Goal: Transaction & Acquisition: Download file/media

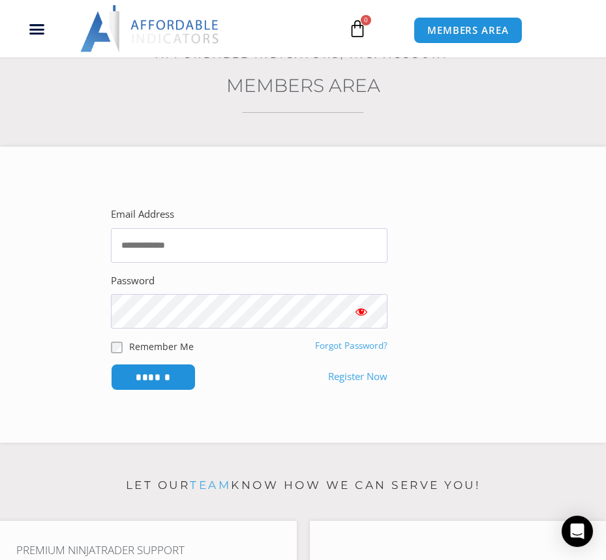
scroll to position [196, 0]
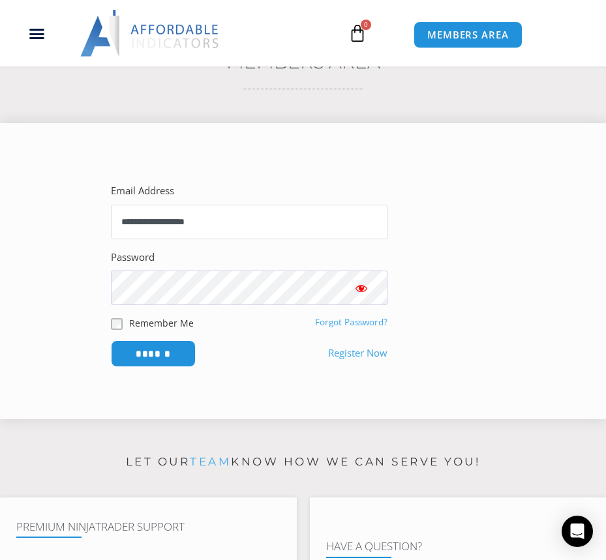
type input "**********"
click at [139, 349] on input "******" at bounding box center [153, 354] width 89 height 28
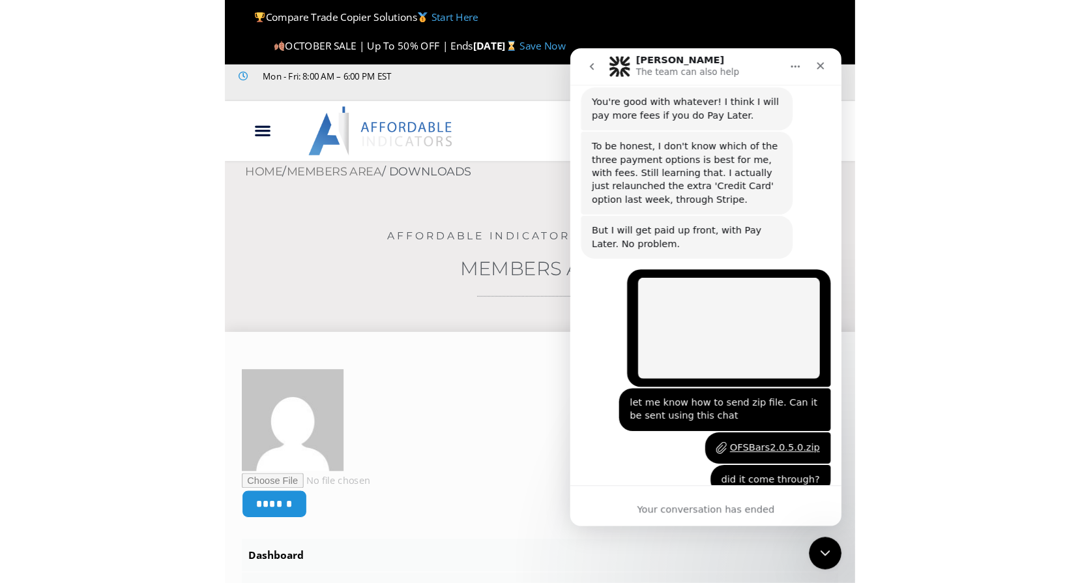
scroll to position [2963, 0]
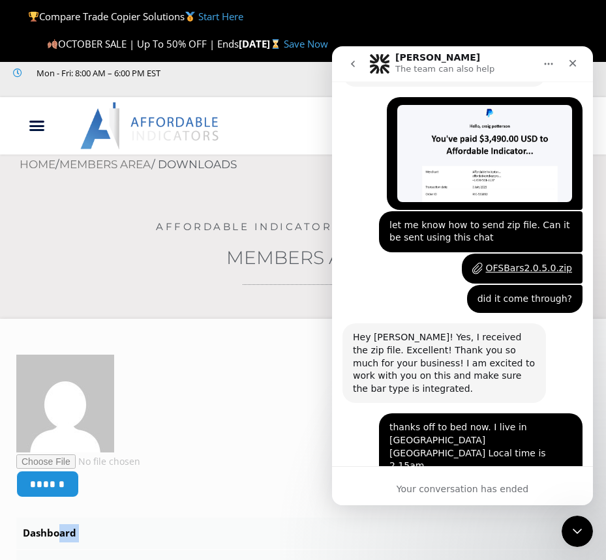
drag, startPoint x: 266, startPoint y: 382, endPoint x: 1042, endPoint y: 320, distance: 778.7
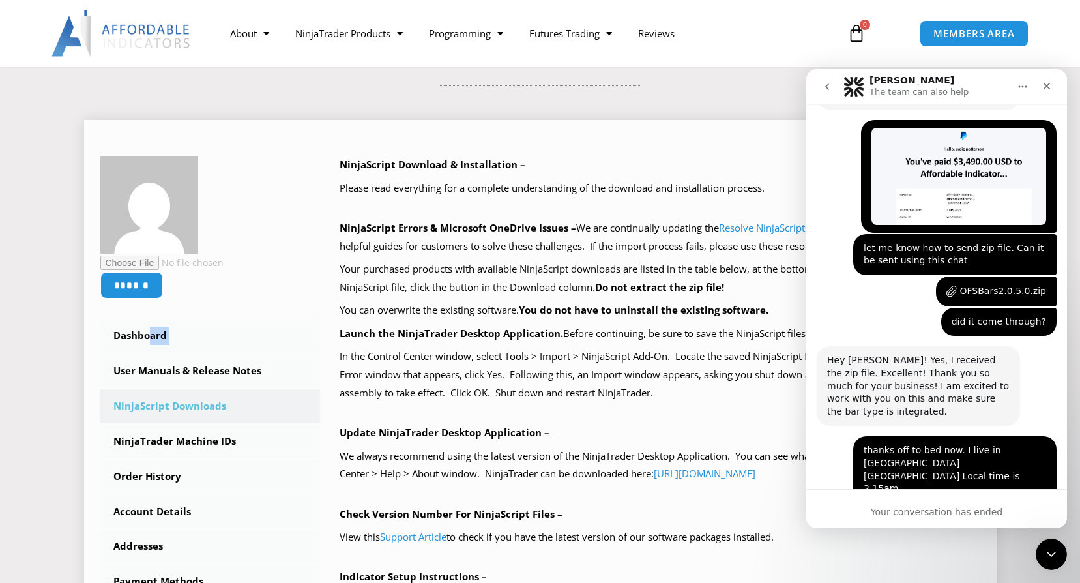
scroll to position [196, 0]
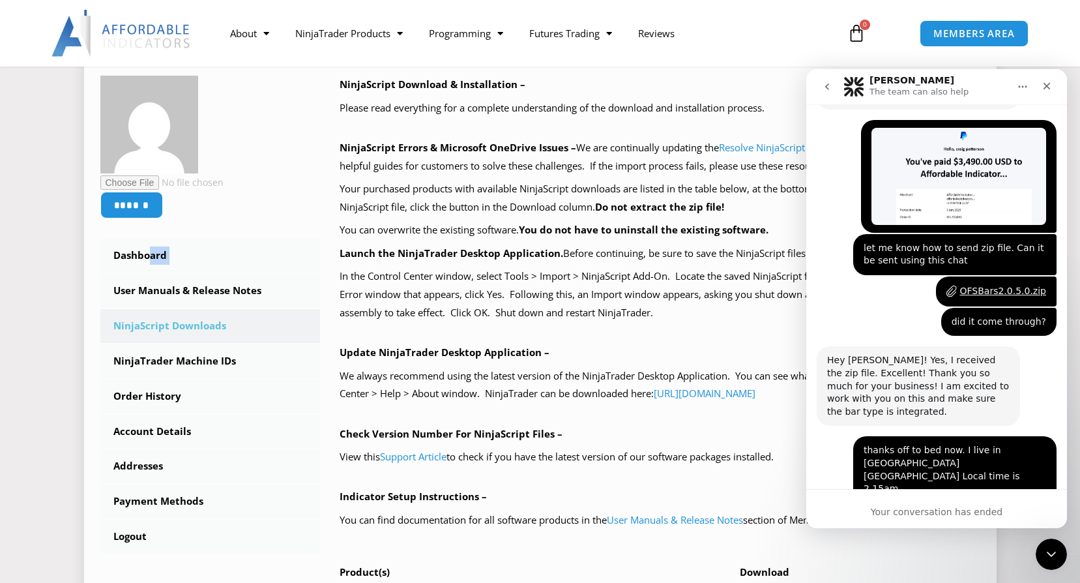
click at [158, 323] on link "NinjaScript Downloads" at bounding box center [210, 326] width 220 height 34
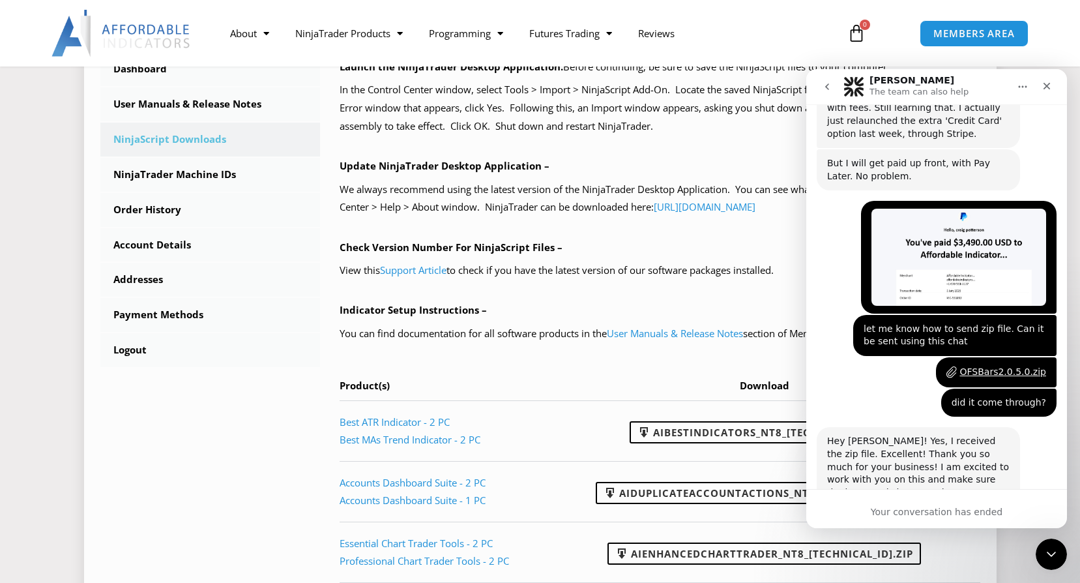
scroll to position [2963, 0]
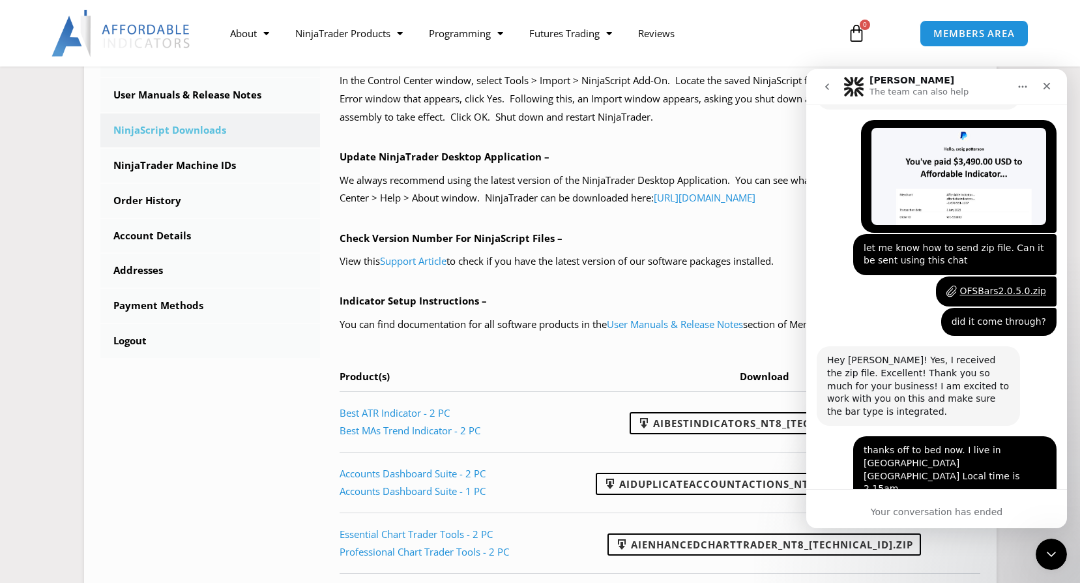
click at [826, 86] on icon "go back" at bounding box center [827, 86] width 4 height 7
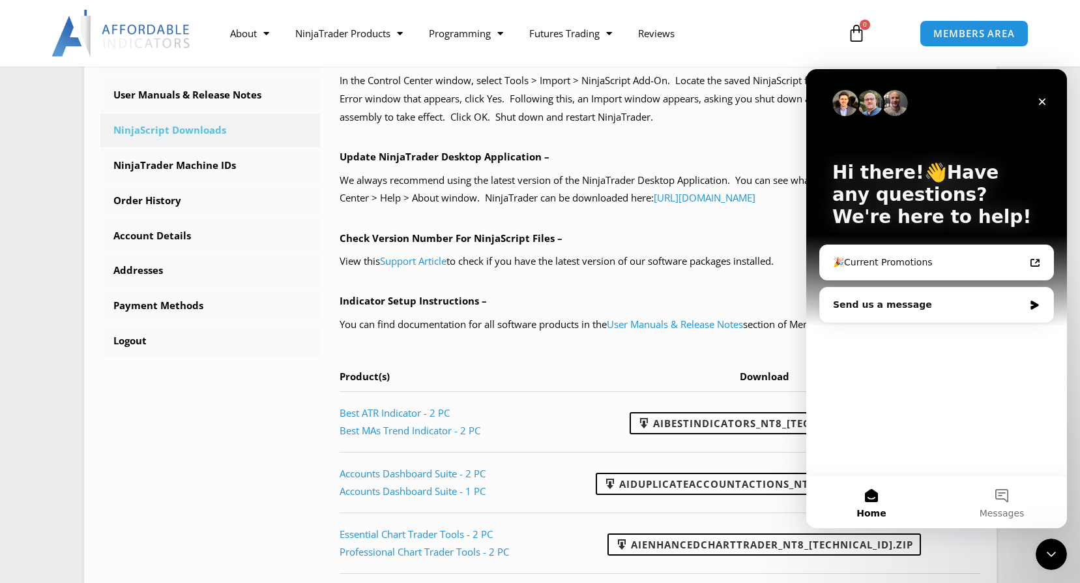
scroll to position [0, 0]
drag, startPoint x: 962, startPoint y: 87, endPoint x: 885, endPoint y: 135, distance: 90.8
click at [806, 147] on html "Hi there!👋Have any questions? We're here to help! 🎉Current Promotions Send us a…" at bounding box center [936, 298] width 261 height 459
click at [1040, 99] on icon "Close" at bounding box center [1042, 101] width 7 height 7
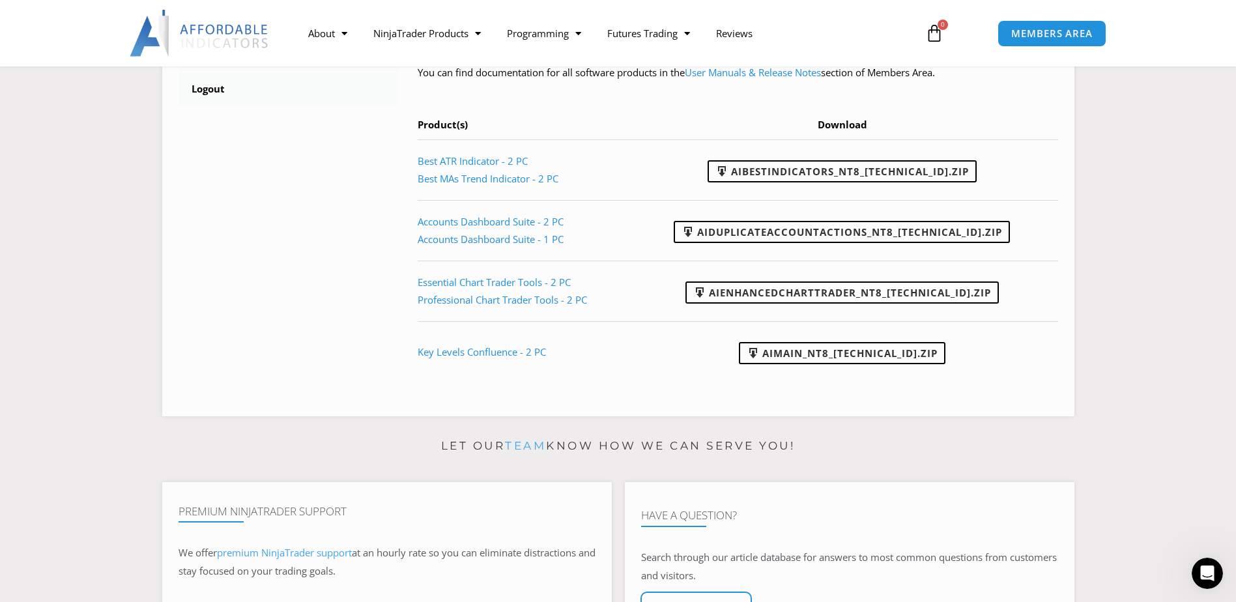
scroll to position [653, 0]
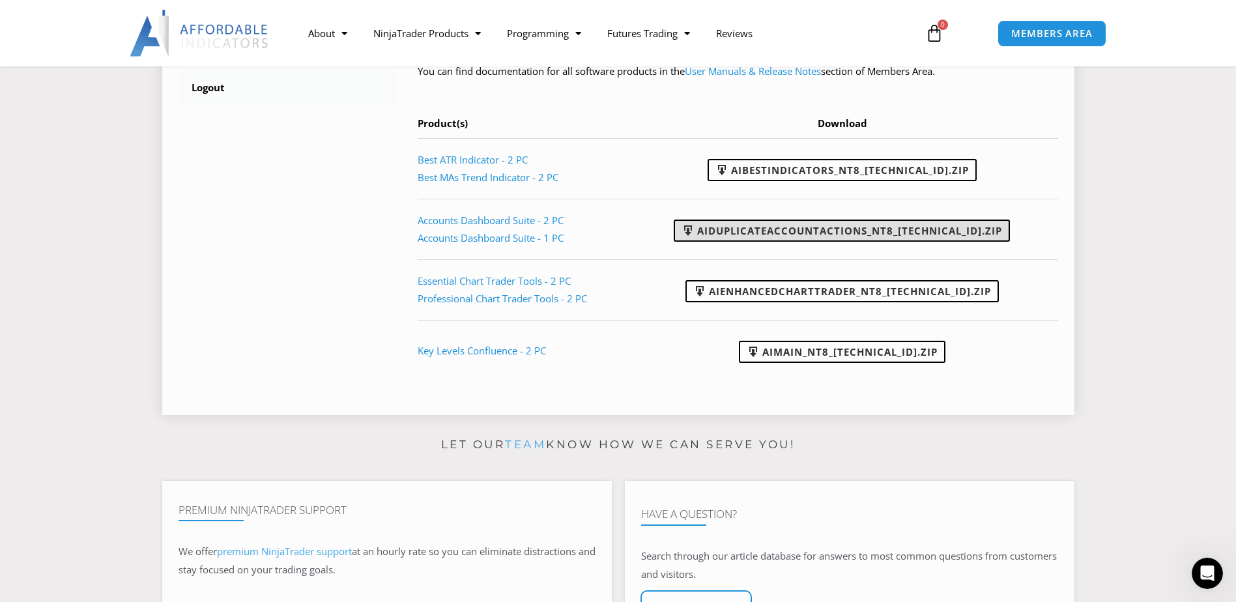
click at [850, 230] on link "AIDuplicateAccountActions_NT8_25.10.2.1.zip" at bounding box center [842, 231] width 336 height 22
